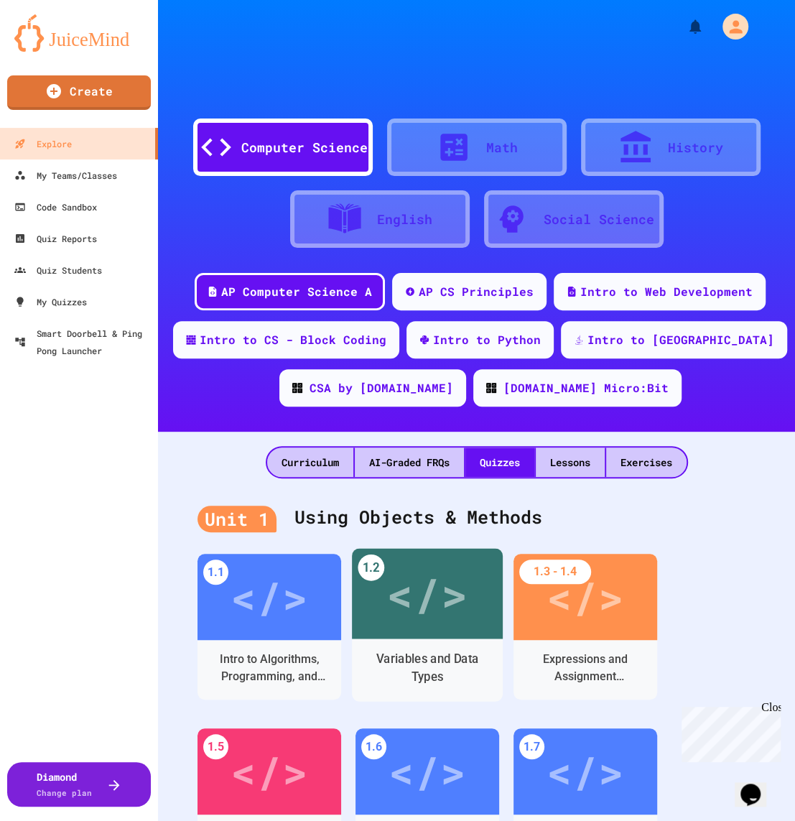
click at [375, 575] on div "1.2" at bounding box center [371, 568] width 27 height 27
